Goal: Find specific page/section: Find specific page/section

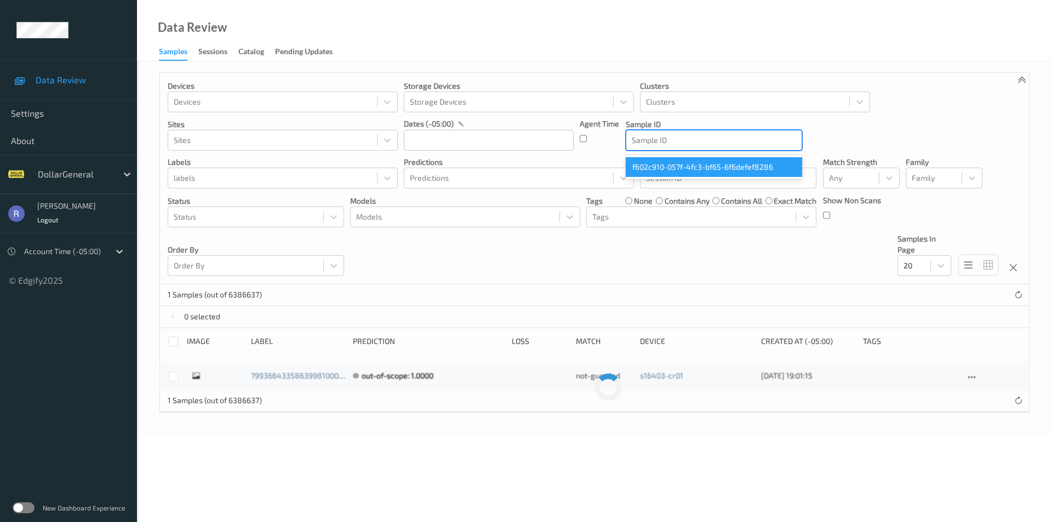
click at [736, 139] on div at bounding box center [714, 140] width 164 height 13
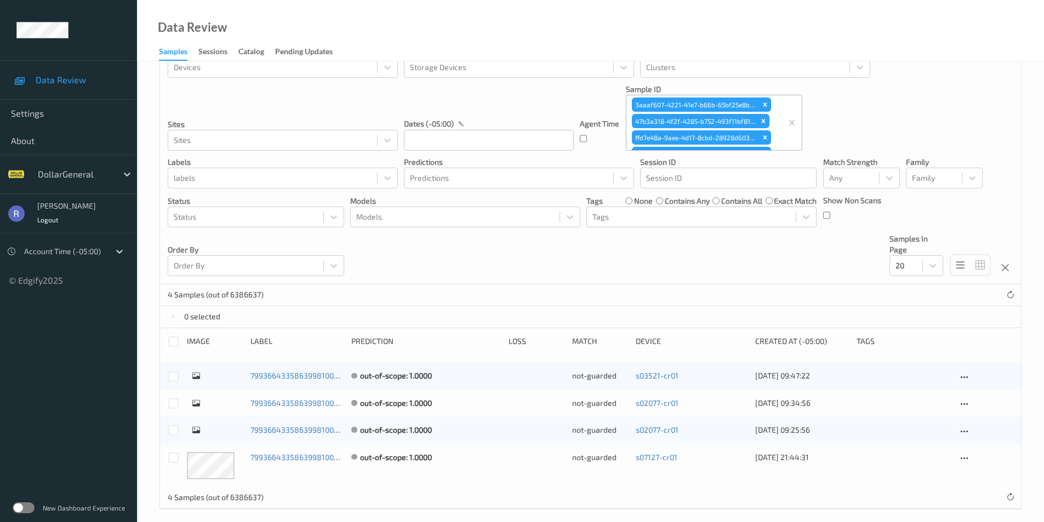
scroll to position [44, 0]
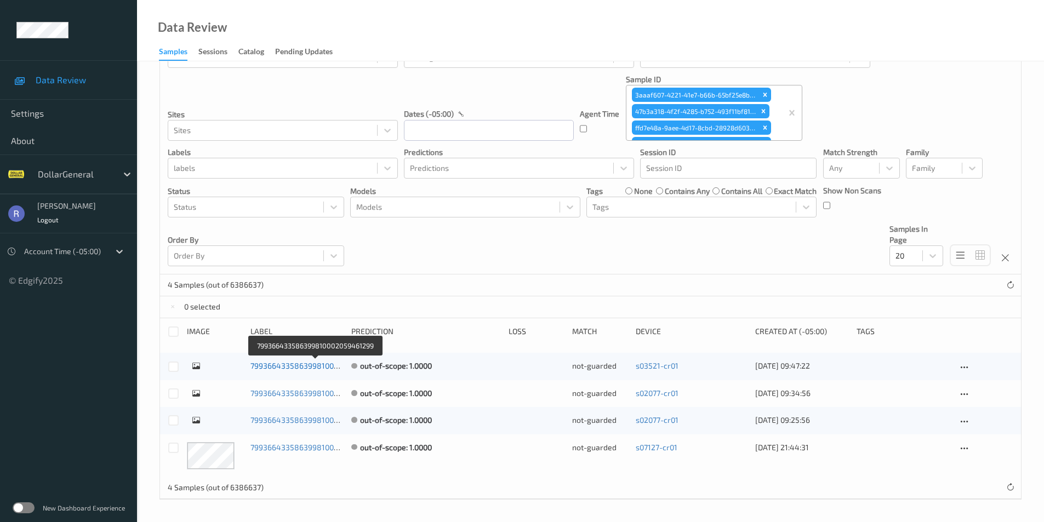
click at [298, 364] on link "799366433586399810002059461299" at bounding box center [315, 365] width 131 height 9
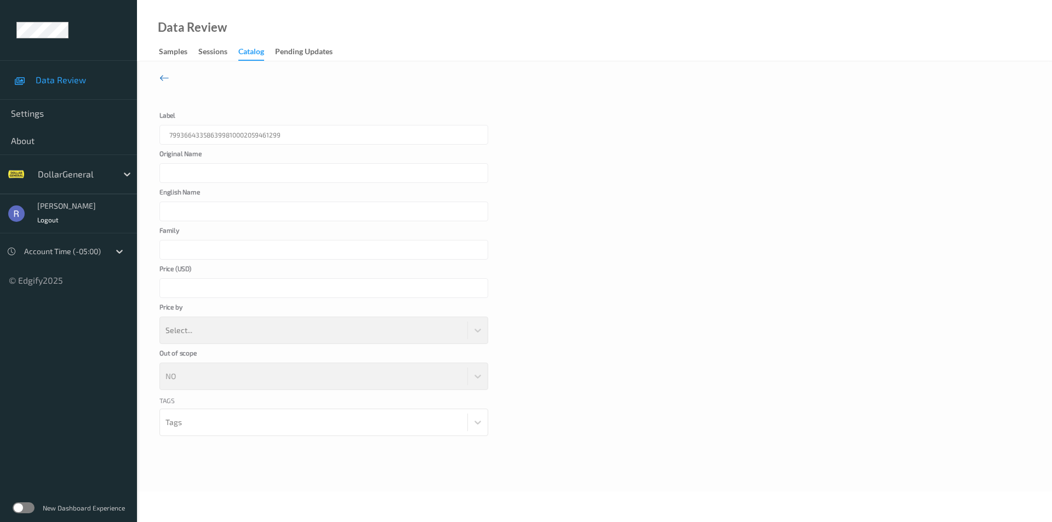
click at [162, 77] on icon at bounding box center [164, 78] width 10 height 12
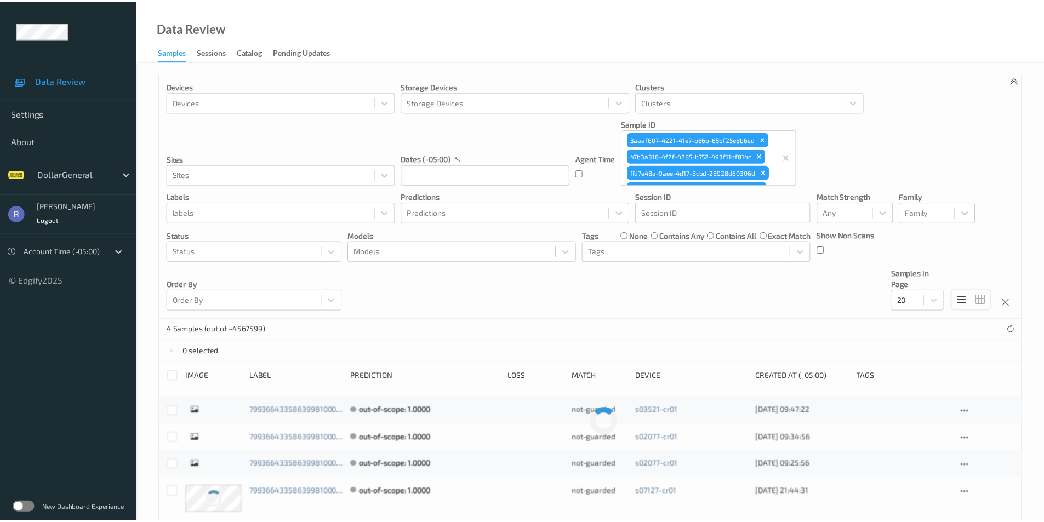
scroll to position [44, 0]
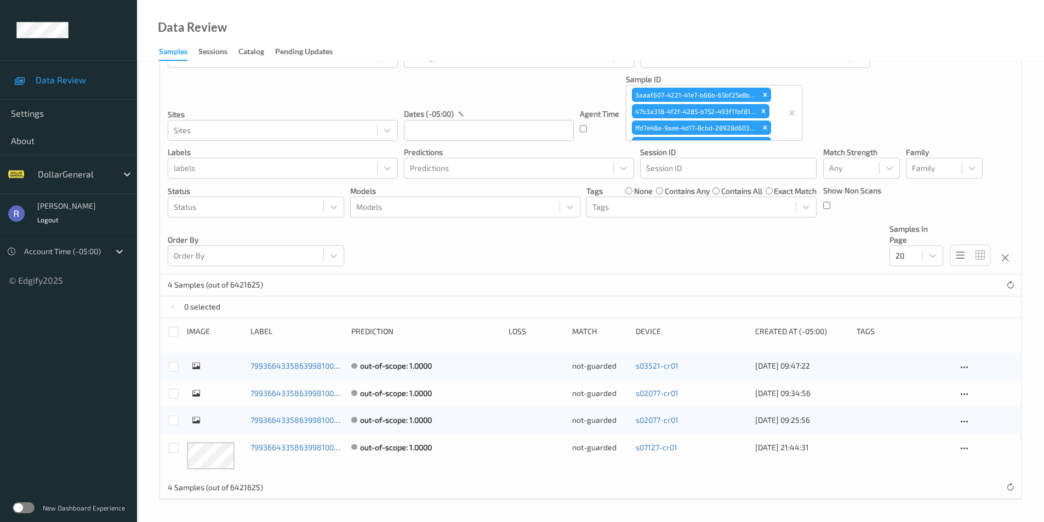
click at [196, 364] on icon at bounding box center [196, 365] width 8 height 9
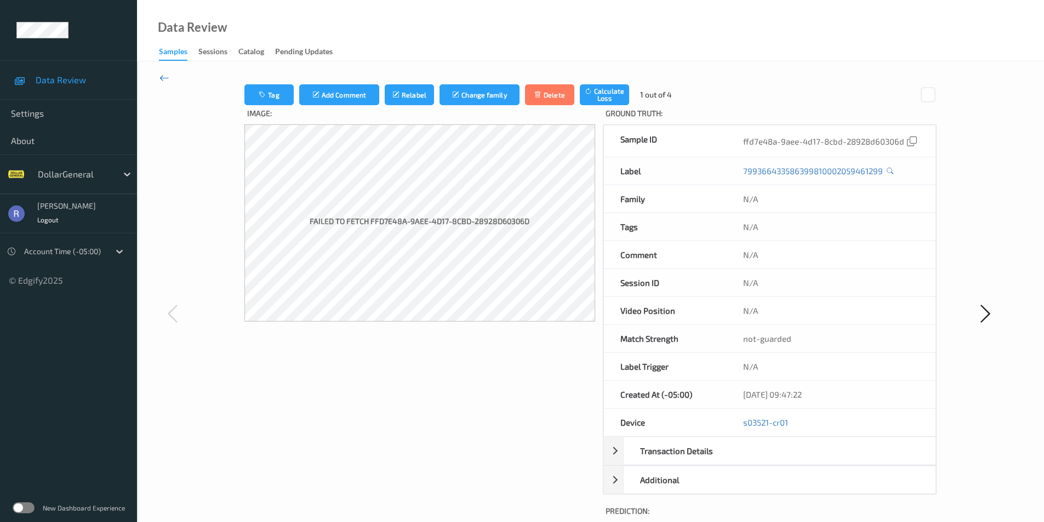
click at [160, 77] on icon at bounding box center [164, 78] width 10 height 12
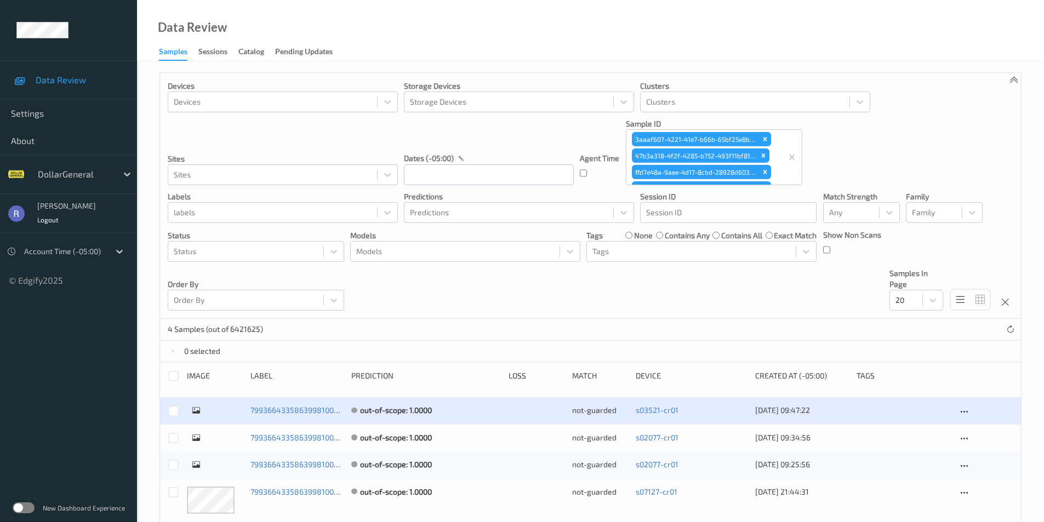
click at [144, 288] on div "Devices Devices Storage Devices Storage Devices Clusters Clusters Sites Sites d…" at bounding box center [590, 313] width 907 height 505
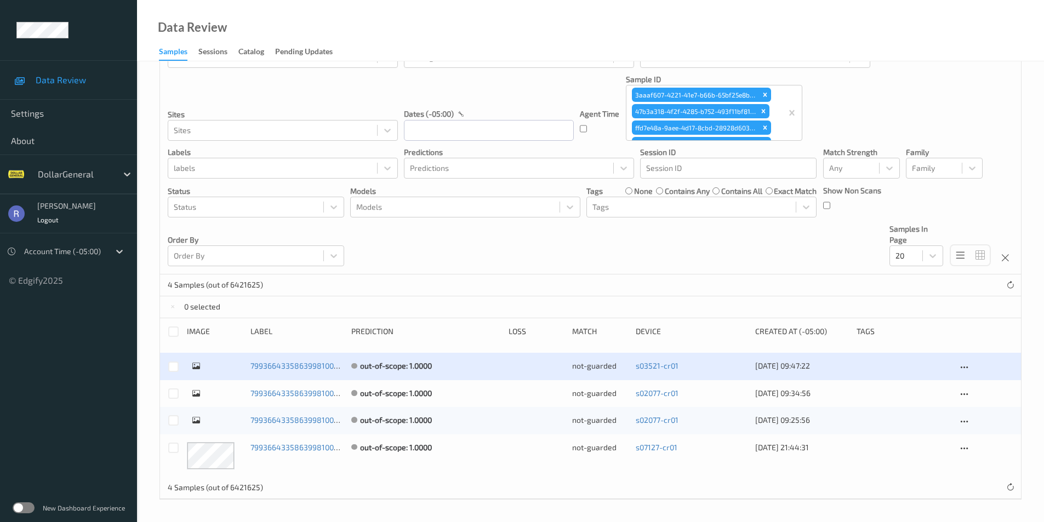
scroll to position [44, 0]
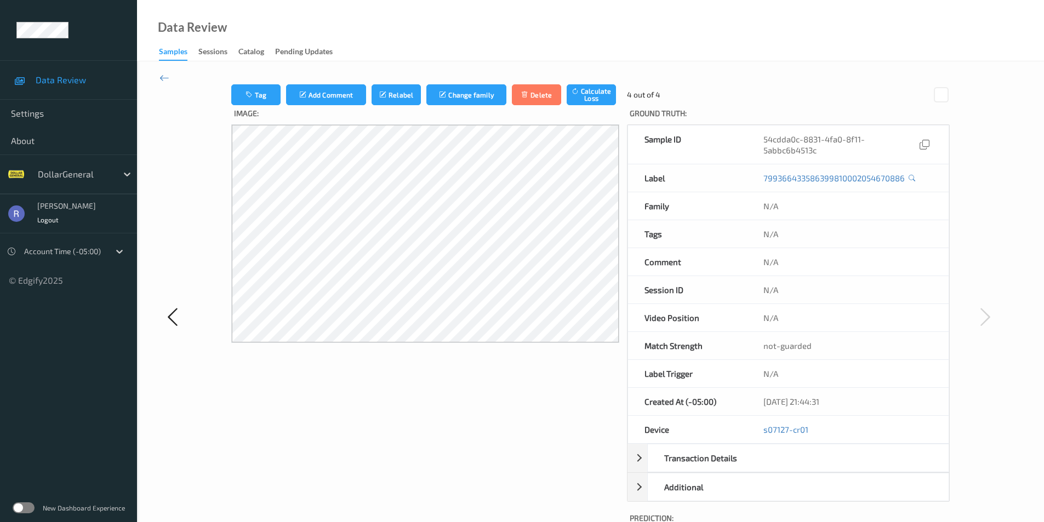
click at [676, 286] on div "Session ID" at bounding box center [687, 289] width 119 height 27
click at [154, 300] on div "Tag Add Comment Relabel Change family Delete Calculate Loss 4 out of 4 Image: G…" at bounding box center [590, 316] width 907 height 511
click at [173, 321] on icon at bounding box center [173, 317] width 22 height 22
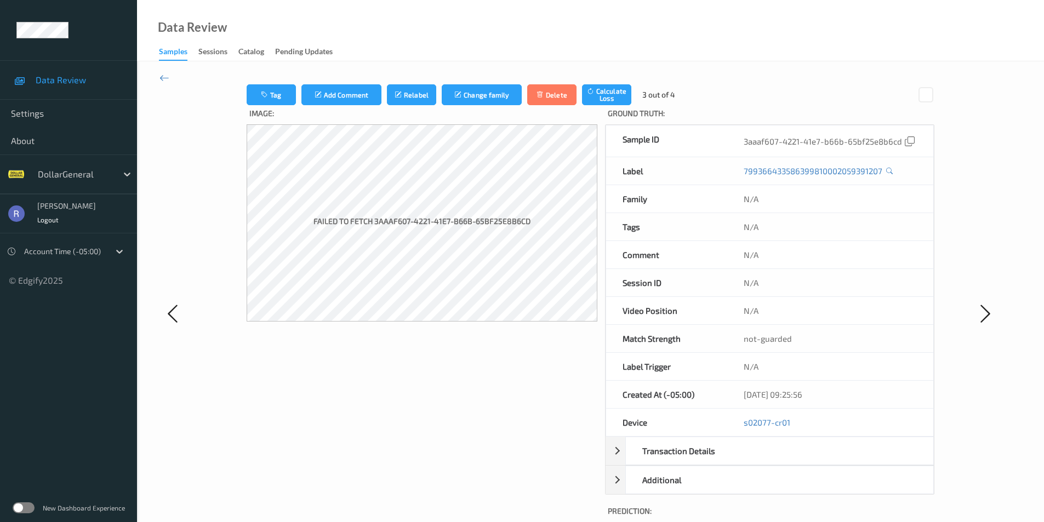
click at [407, 360] on div "Image: Failed to fetch 3aaaf607-4221-41e7-b66b-65bf25e8b6cd" at bounding box center [422, 323] width 351 height 437
click at [163, 75] on icon at bounding box center [164, 78] width 10 height 12
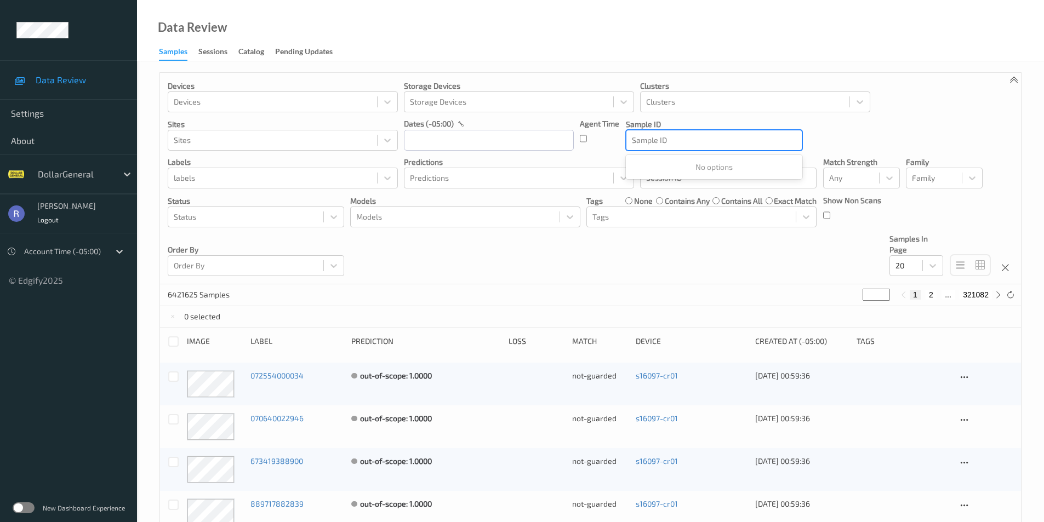
click at [659, 137] on div at bounding box center [714, 140] width 164 height 13
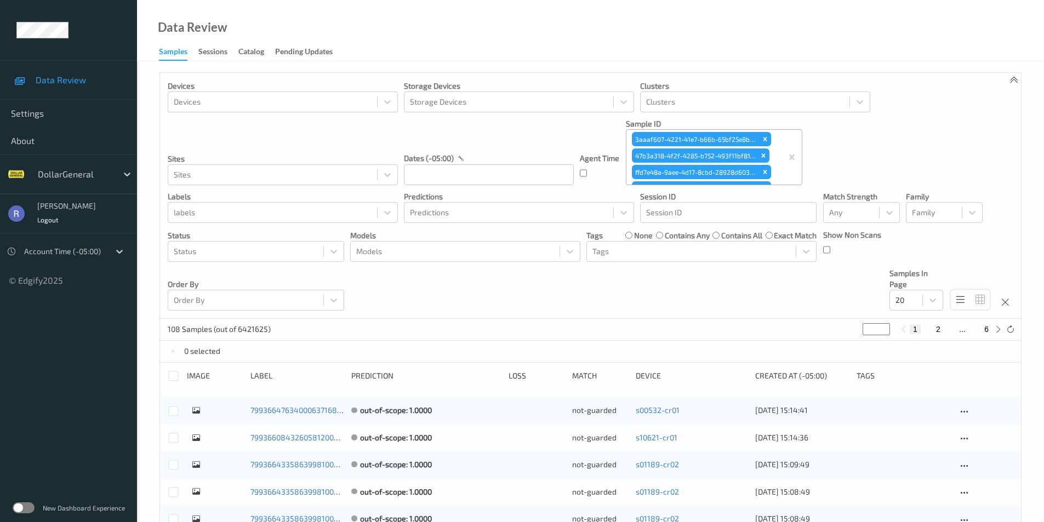
click at [702, 332] on div "108 Samples (out of 6421625) * 1 2 ... 6" at bounding box center [590, 330] width 861 height 22
click at [931, 300] on icon at bounding box center [933, 301] width 7 height 4
click at [918, 386] on span "100" at bounding box center [917, 386] width 12 height 11
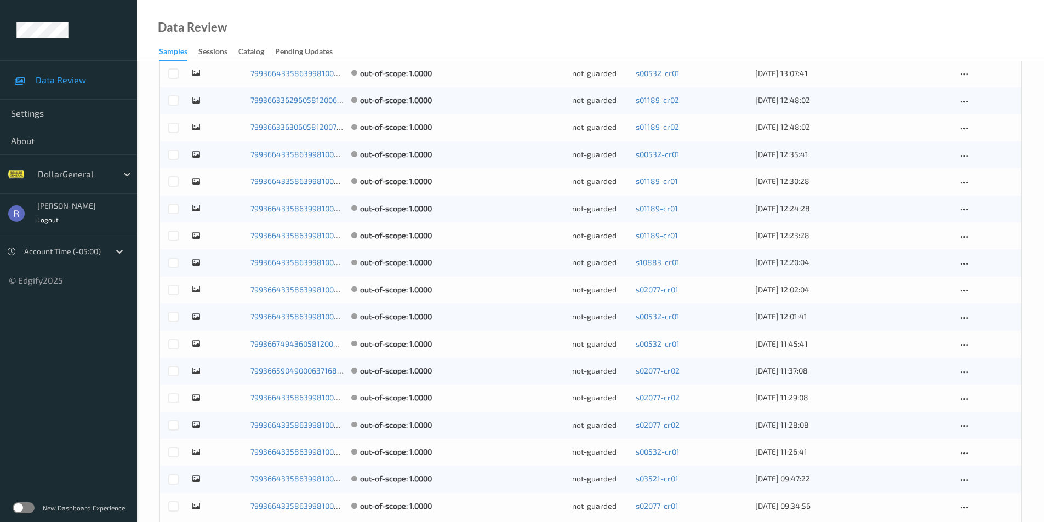
scroll to position [2674, 0]
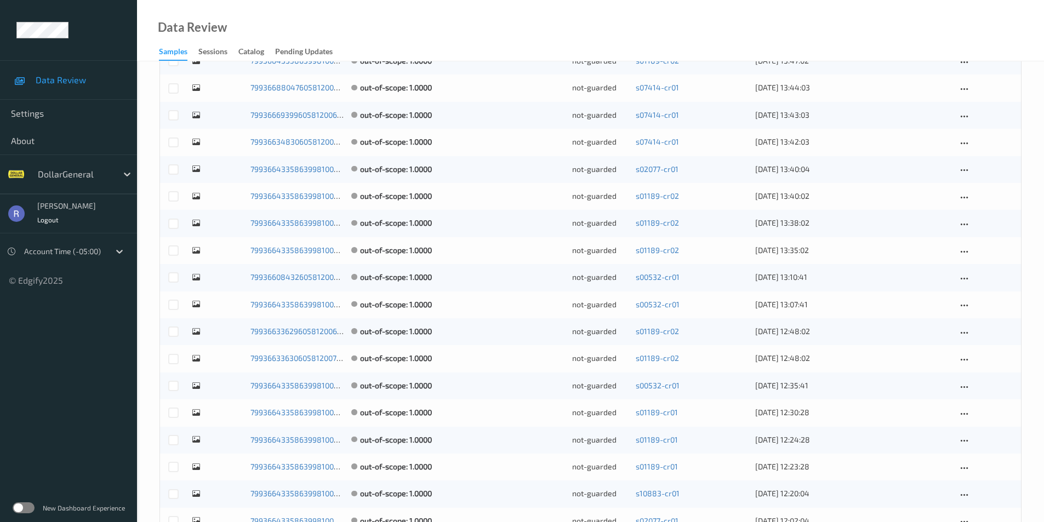
scroll to position [2290, 0]
click at [1006, 221] on div at bounding box center [985, 225] width 56 height 12
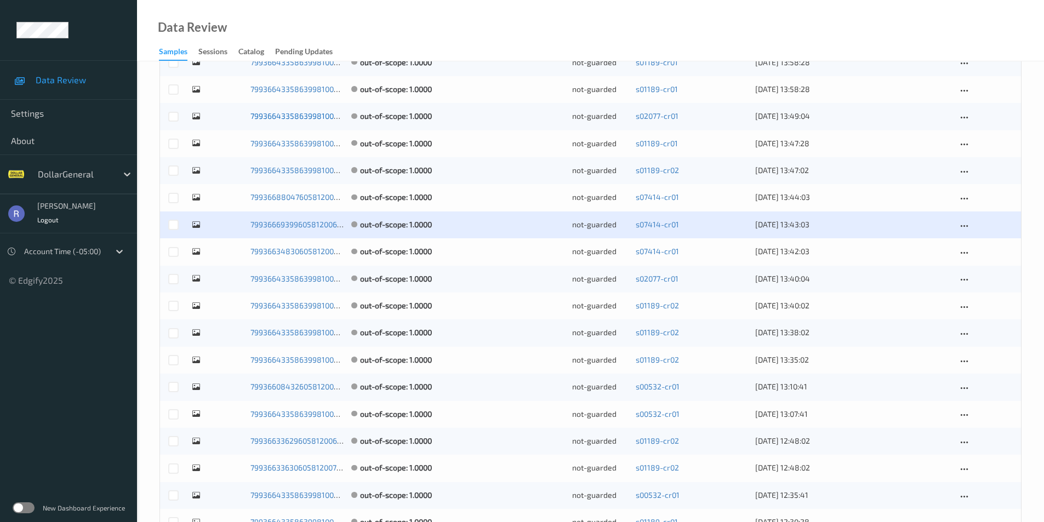
click at [290, 113] on link "799366433586399810002130682764" at bounding box center [315, 115] width 131 height 9
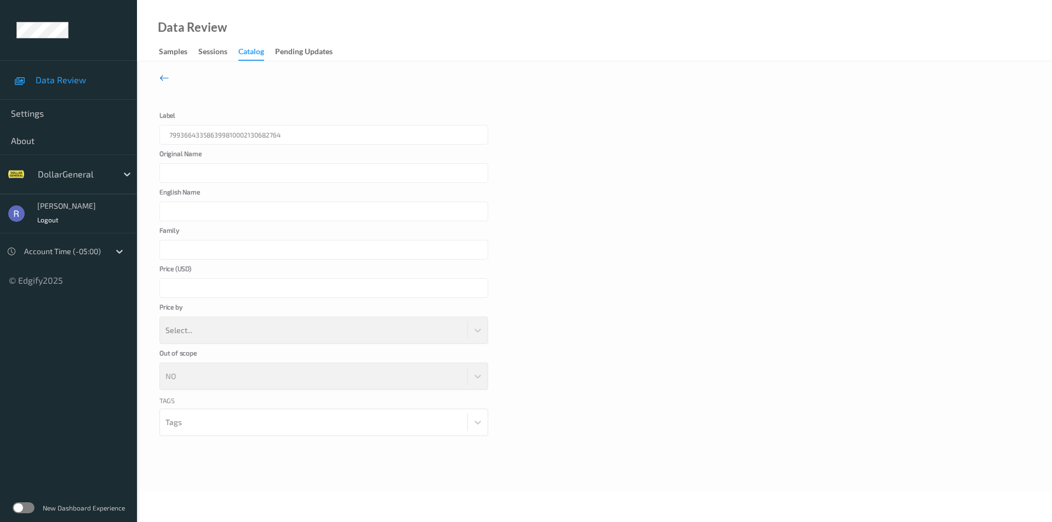
click at [159, 76] on icon at bounding box center [164, 78] width 10 height 12
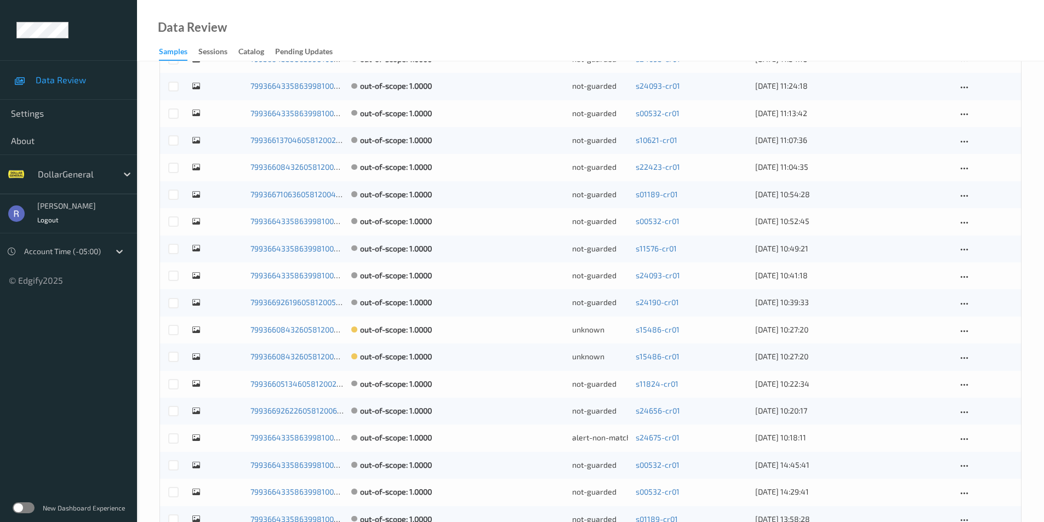
scroll to position [2290, 0]
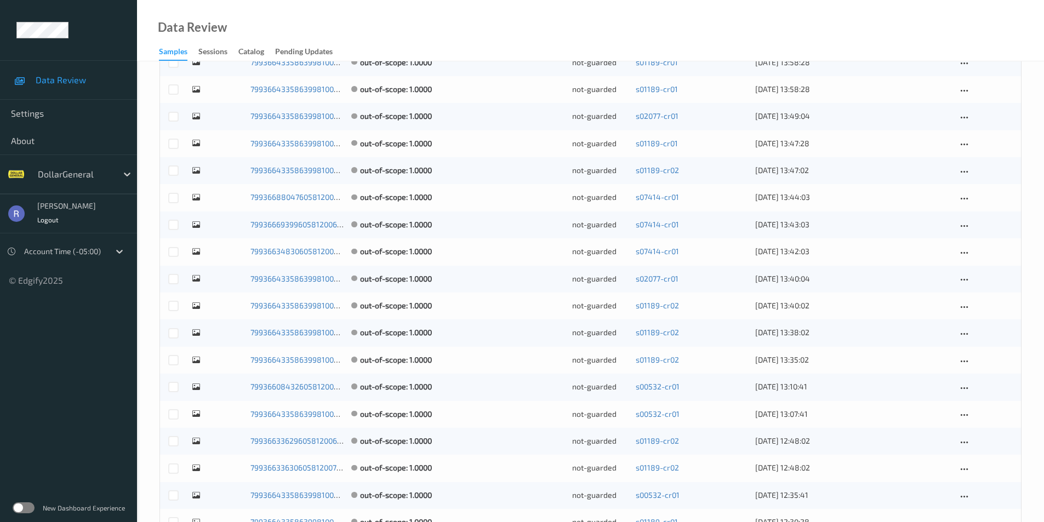
click at [192, 219] on div at bounding box center [215, 225] width 56 height 12
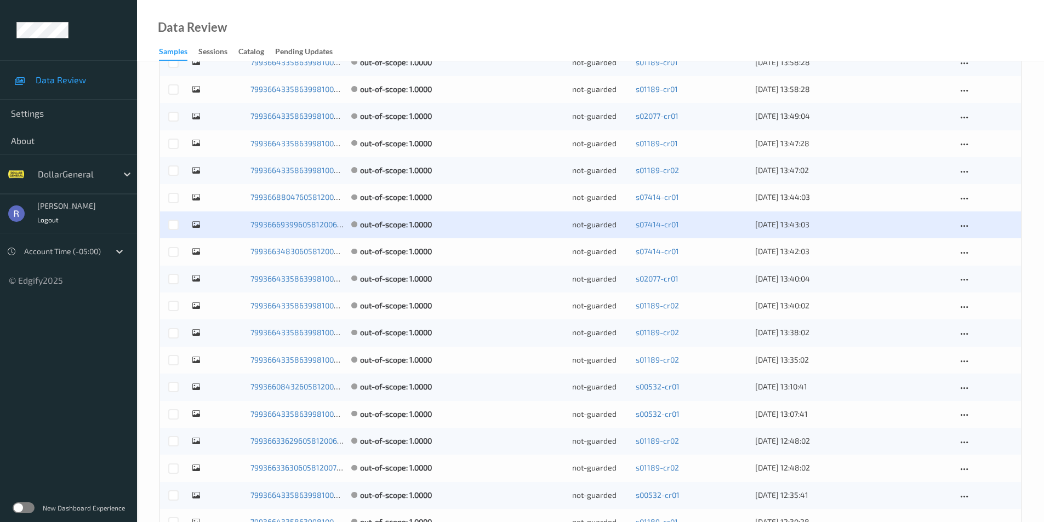
click at [192, 224] on icon at bounding box center [196, 224] width 8 height 9
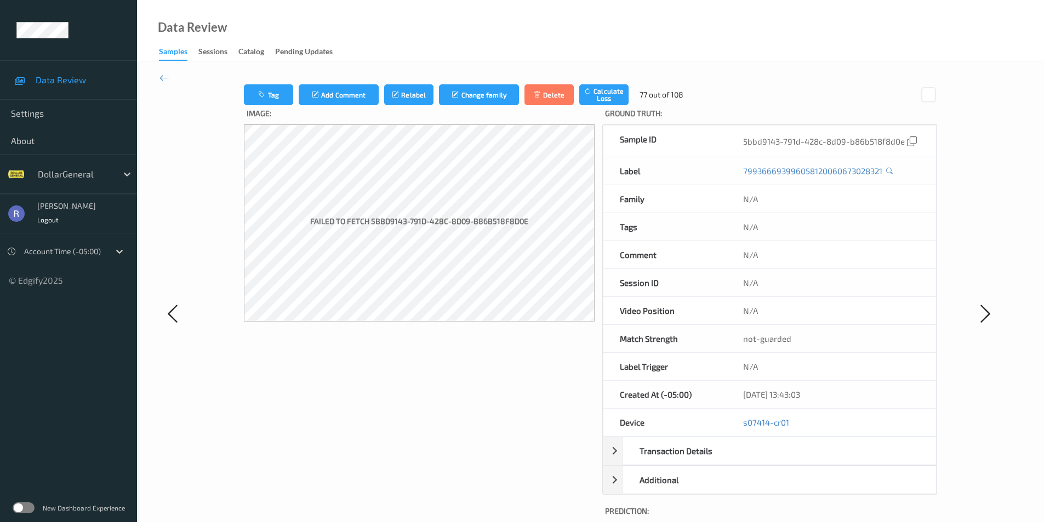
click at [305, 329] on div "Image: Failed to fetch 5bbd9143-791d-428c-8d09-b86b518f8d0e" at bounding box center [419, 323] width 351 height 437
click at [163, 76] on icon at bounding box center [164, 78] width 10 height 12
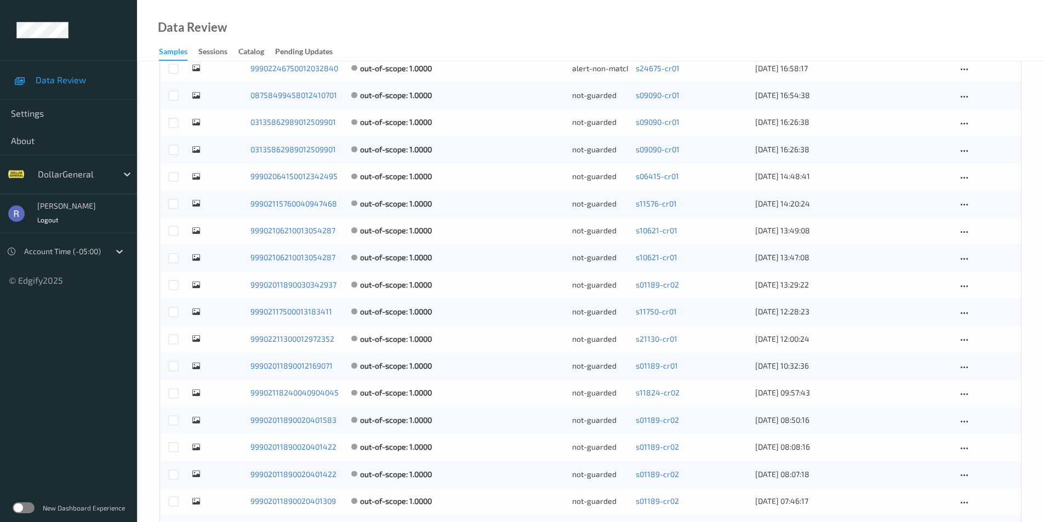
scroll to position [784, 0]
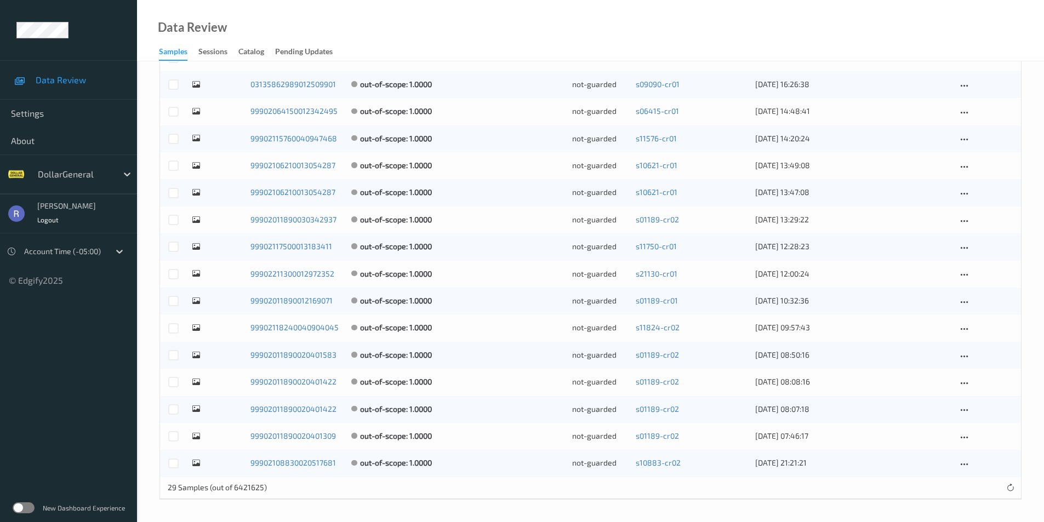
click at [196, 379] on icon at bounding box center [196, 381] width 8 height 9
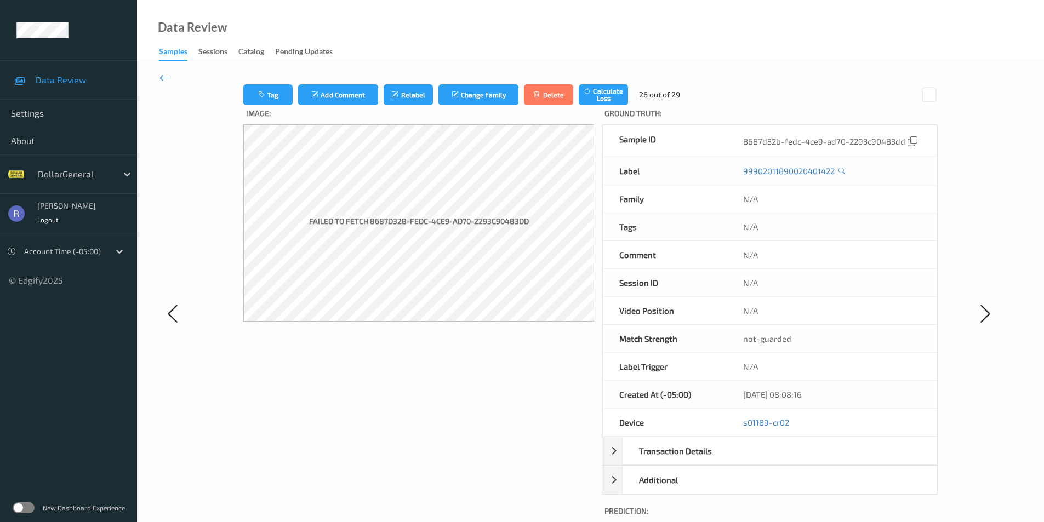
click at [164, 78] on icon at bounding box center [164, 78] width 10 height 12
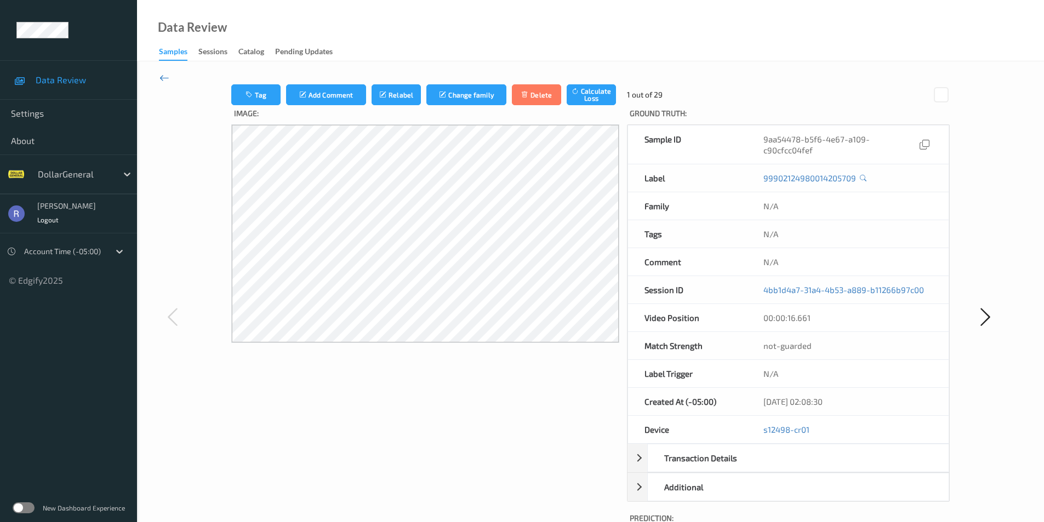
click at [160, 76] on icon at bounding box center [164, 78] width 10 height 12
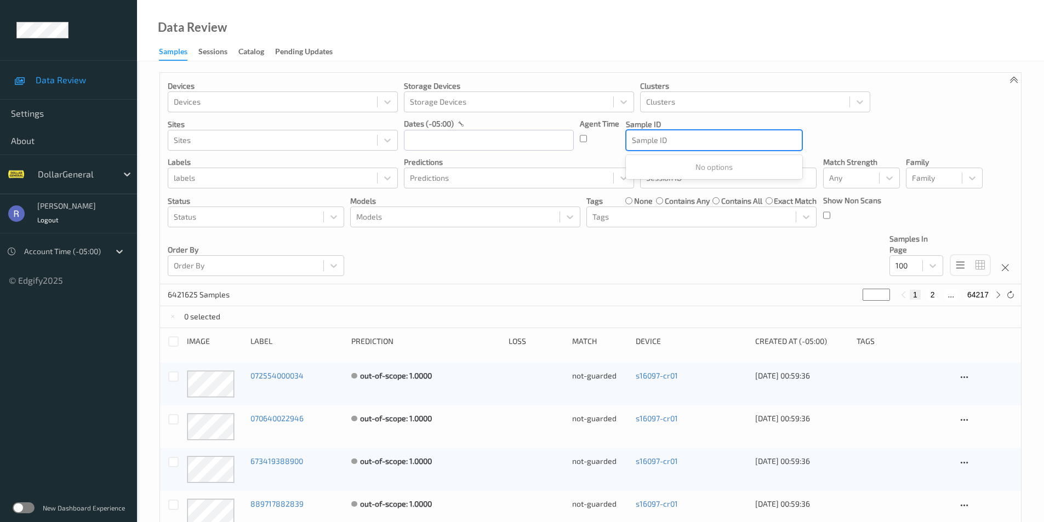
click at [676, 138] on div at bounding box center [714, 140] width 164 height 13
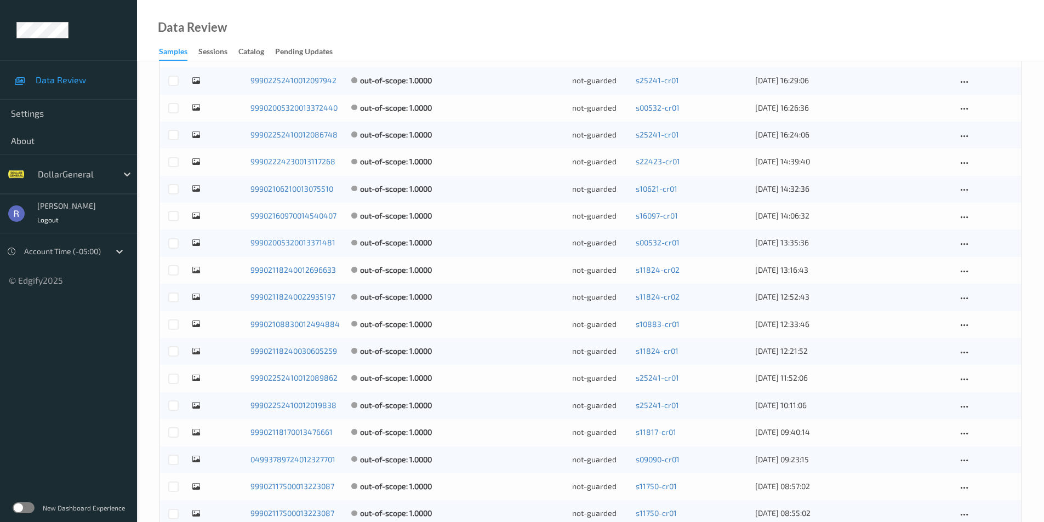
scroll to position [2862, 0]
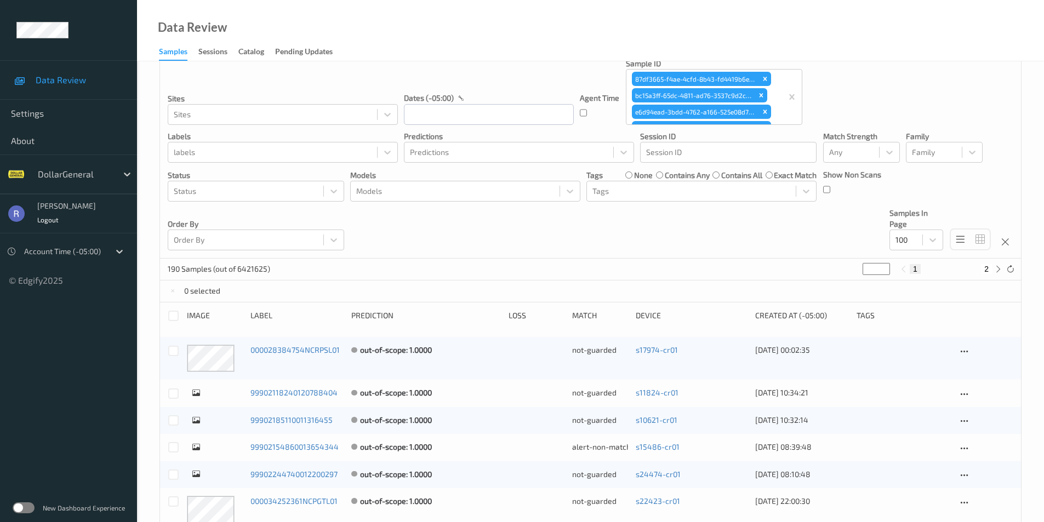
scroll to position [0, 0]
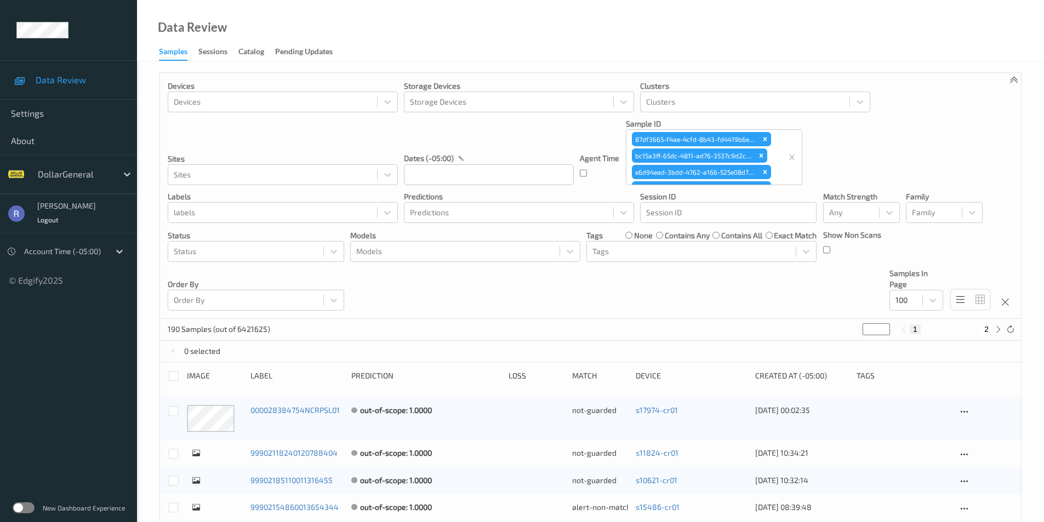
click at [22, 509] on label at bounding box center [24, 508] width 22 height 11
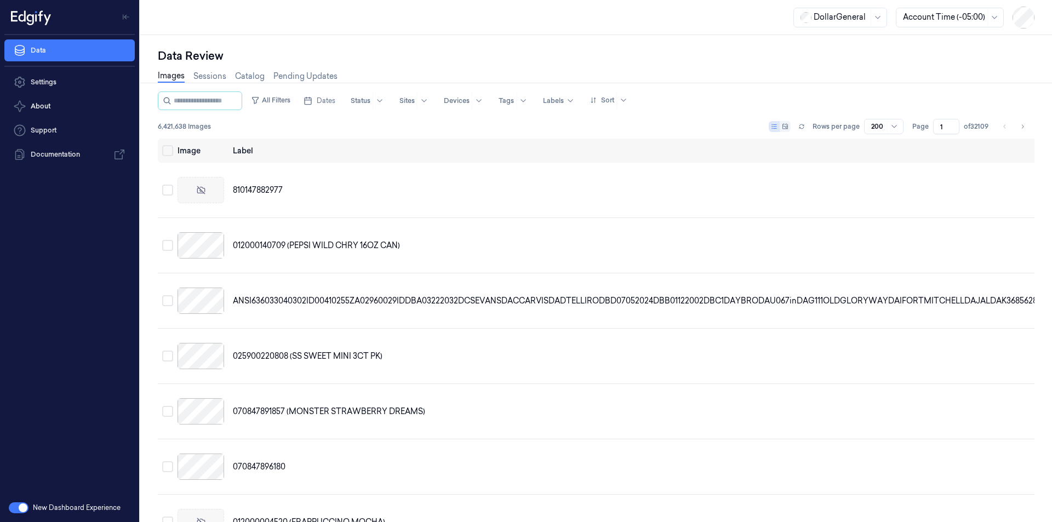
click at [13, 506] on button "button" at bounding box center [19, 508] width 20 height 11
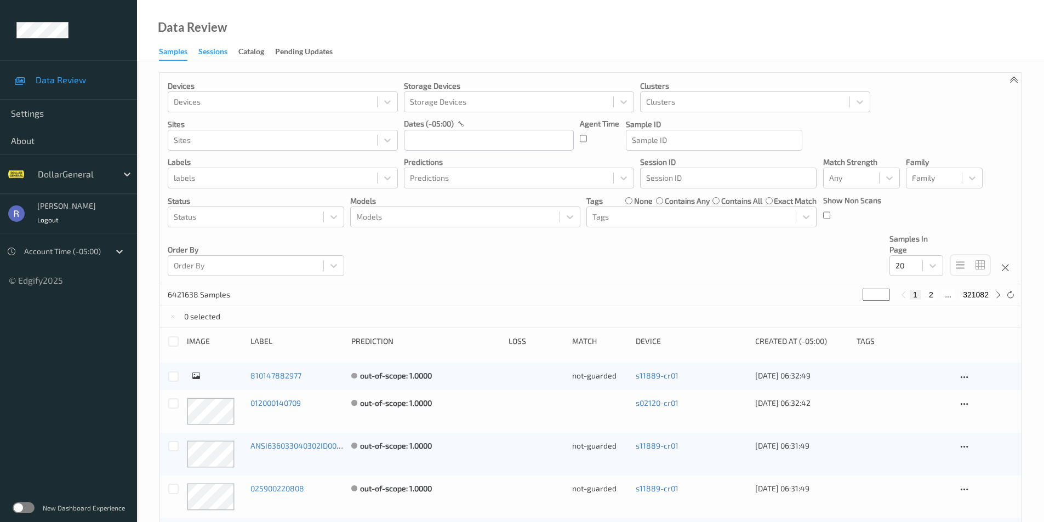
click at [215, 49] on div "Sessions" at bounding box center [212, 53] width 29 height 14
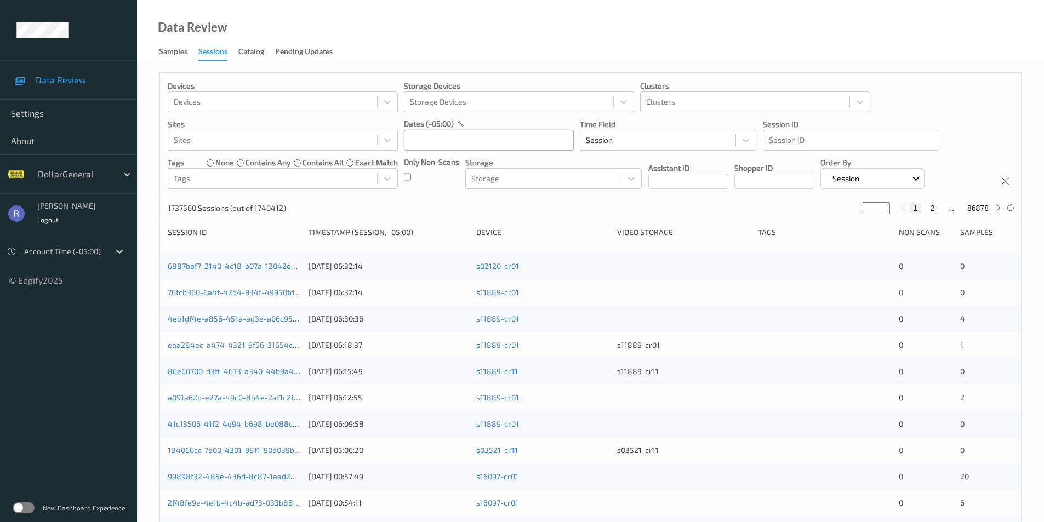
click at [490, 140] on input "text" at bounding box center [489, 140] width 170 height 21
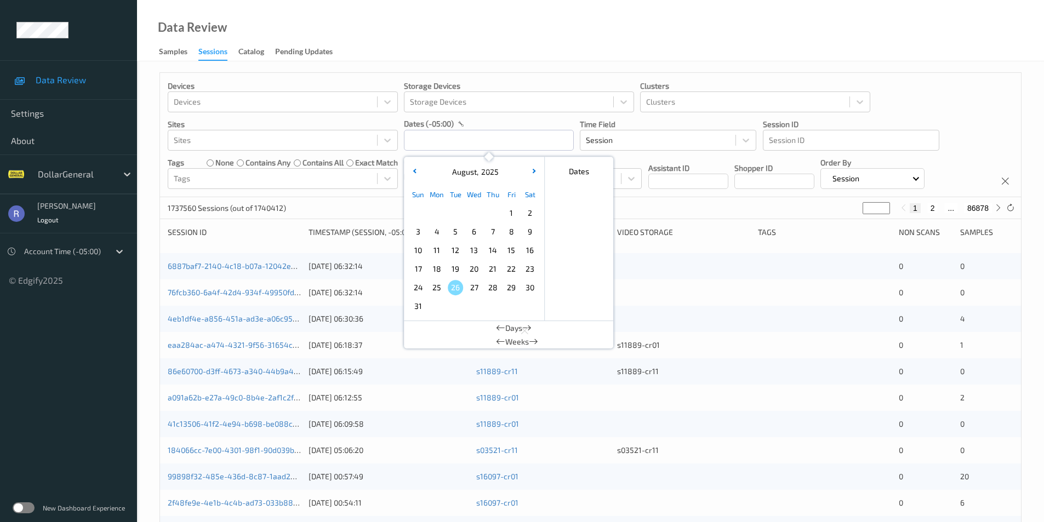
click at [434, 230] on span "4" at bounding box center [436, 231] width 15 height 15
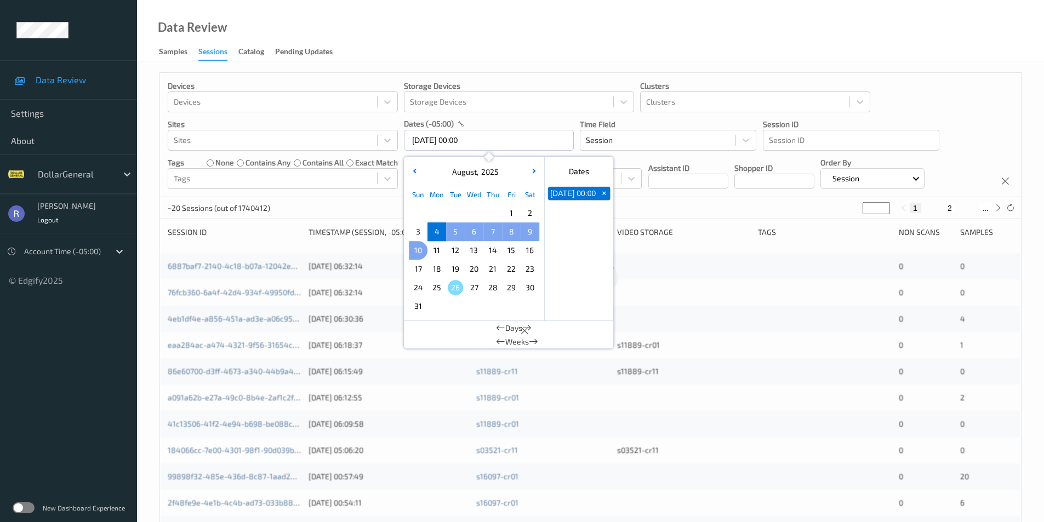
click at [416, 247] on span "10" at bounding box center [417, 250] width 15 height 15
type input "04/08/2025 00:00 -> 10/08/2025 23:59"
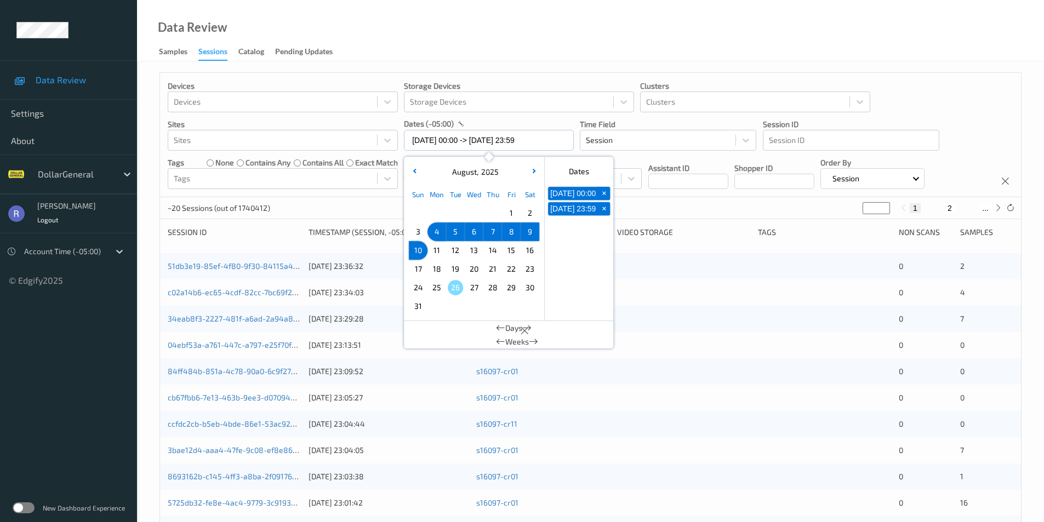
click at [368, 218] on div "~20 Sessions (out of 1740412) * 1 2 ..." at bounding box center [590, 208] width 861 height 22
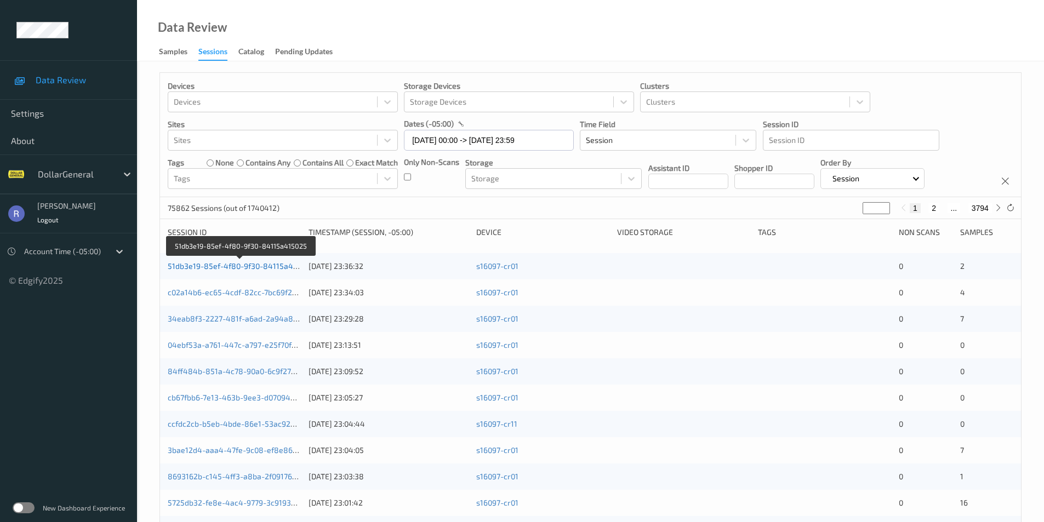
click at [223, 264] on link "51db3e19-85ef-4f80-9f30-84115a415025" at bounding box center [241, 265] width 146 height 9
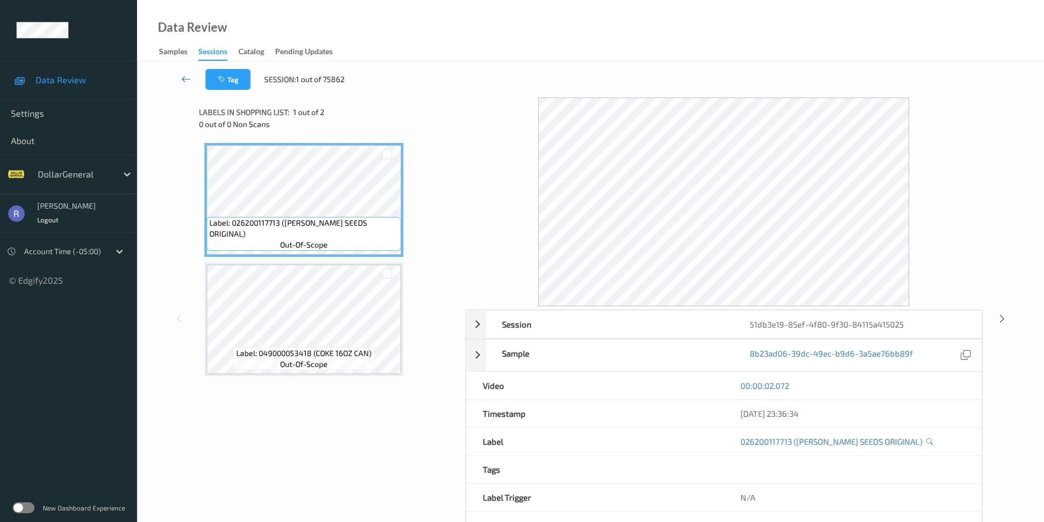
click at [184, 77] on icon at bounding box center [186, 78] width 10 height 11
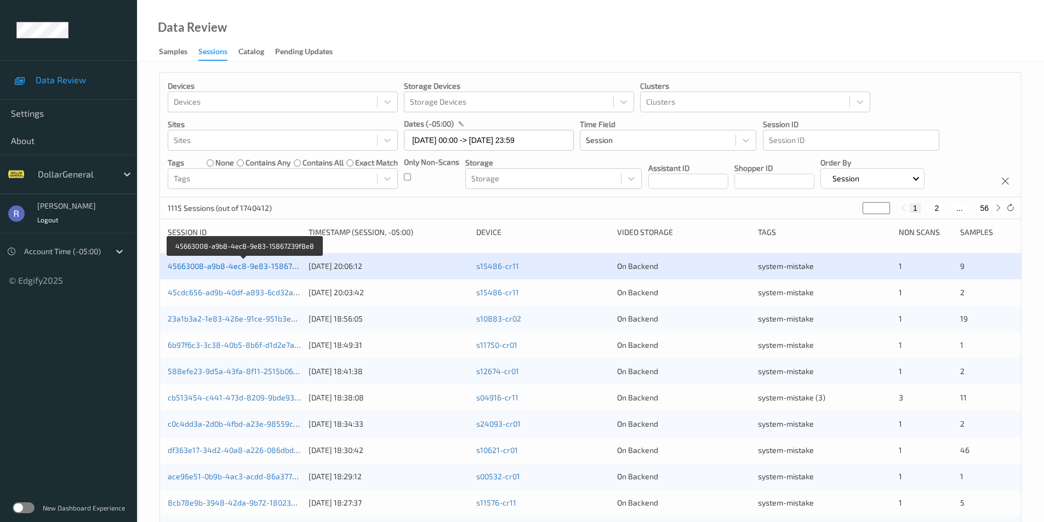
click at [242, 266] on link "45663008-a9b8-4ec8-9e83-15867239f8e8" at bounding box center [245, 265] width 155 height 9
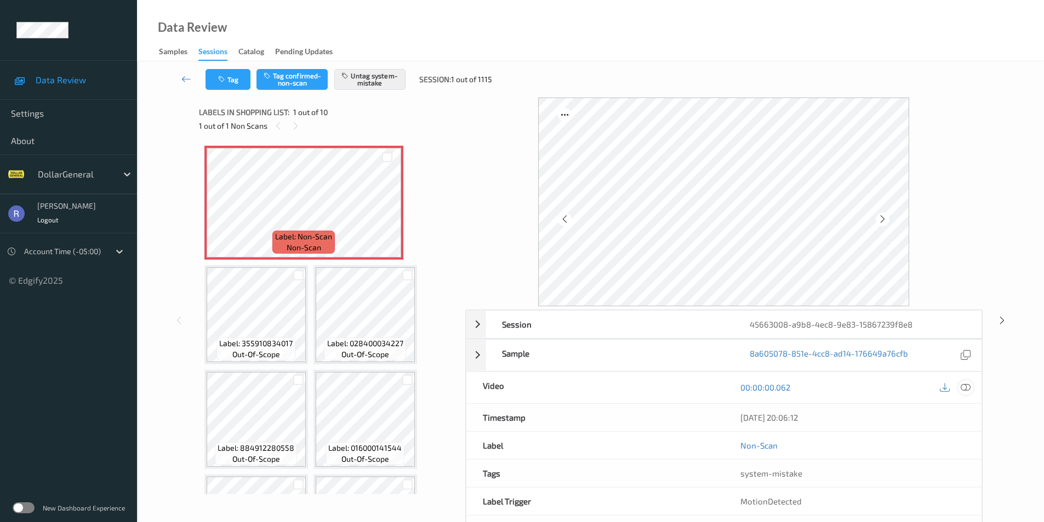
click at [966, 390] on icon at bounding box center [966, 388] width 10 height 10
